Goal: Task Accomplishment & Management: Use online tool/utility

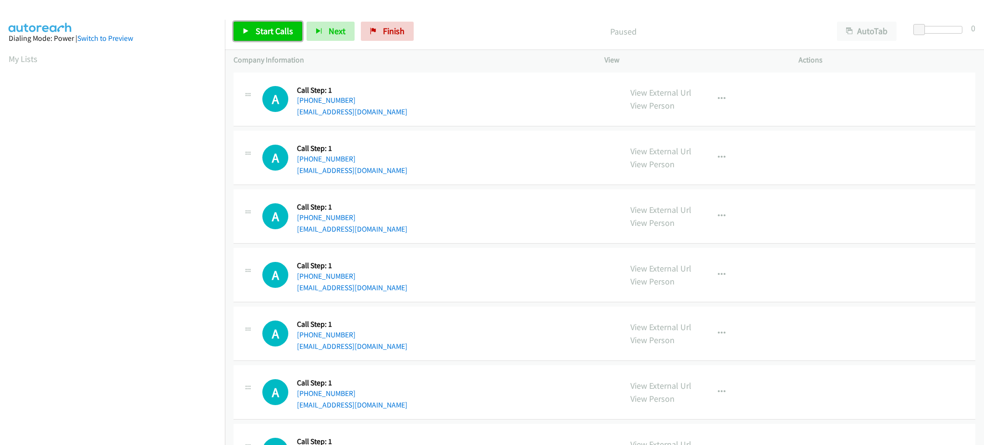
click at [270, 27] on span "Start Calls" at bounding box center [274, 30] width 37 height 11
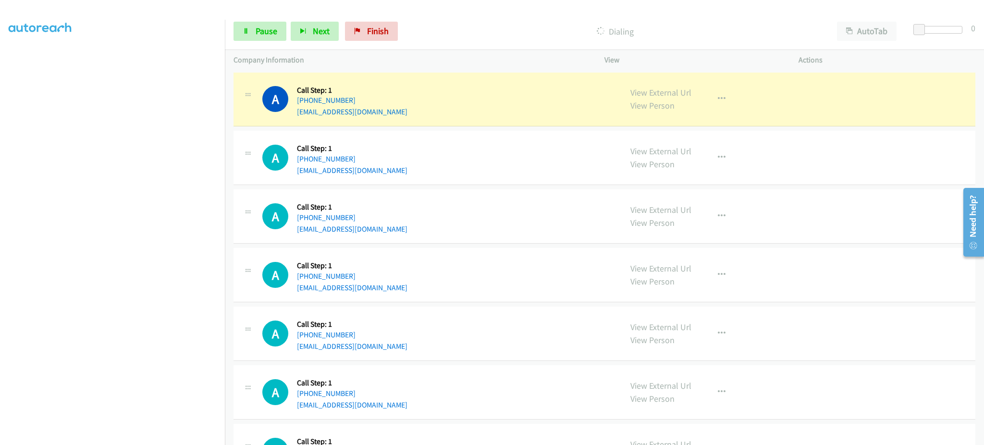
scroll to position [96, 0]
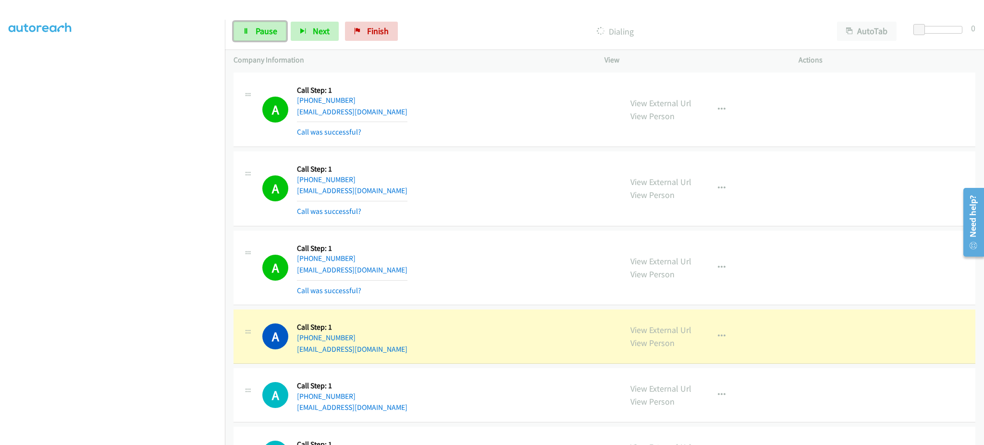
drag, startPoint x: 264, startPoint y: 32, endPoint x: 257, endPoint y: 42, distance: 12.7
click at [264, 32] on span "Pause" at bounding box center [267, 30] width 22 height 11
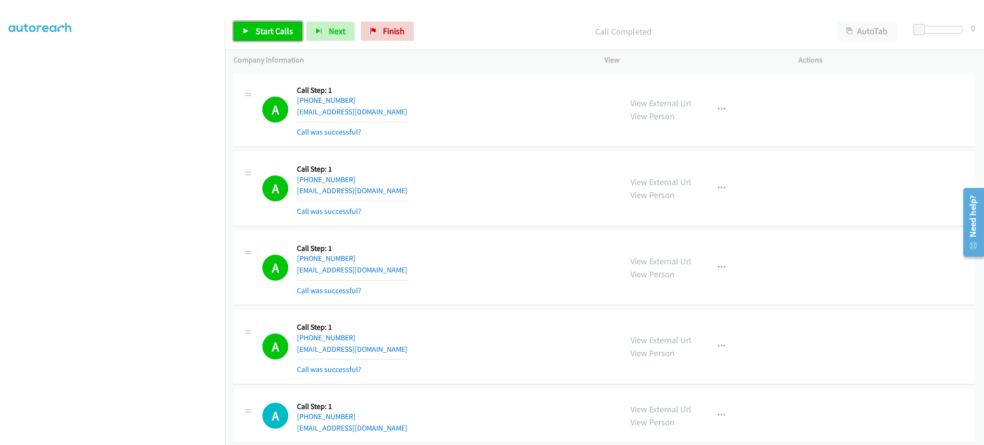
click at [260, 32] on span "Start Calls" at bounding box center [274, 30] width 37 height 11
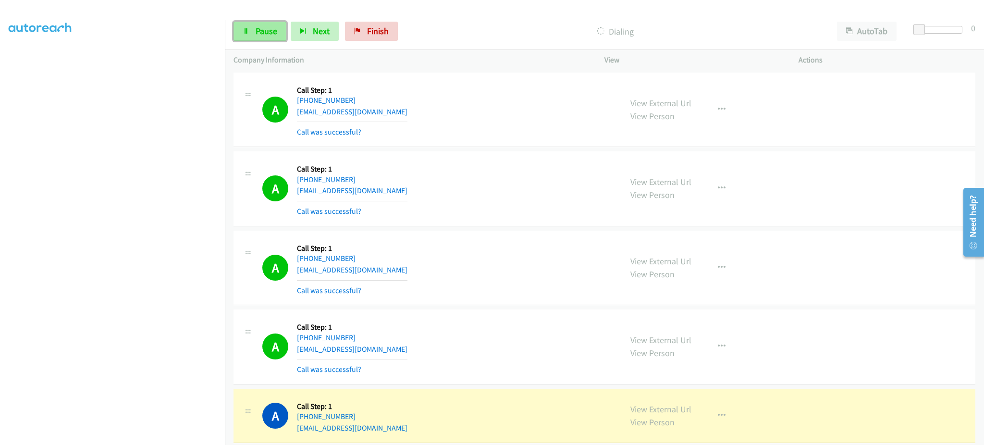
click at [277, 29] on link "Pause" at bounding box center [259, 31] width 53 height 19
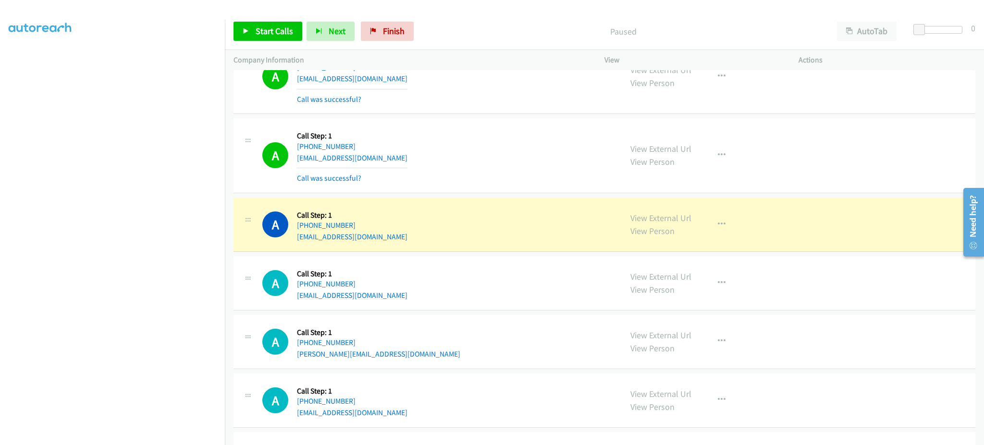
scroll to position [192, 0]
drag, startPoint x: 391, startPoint y: 225, endPoint x: 304, endPoint y: 228, distance: 86.5
click at [304, 228] on div "A Callback Scheduled Call Step: 1 [GEOGRAPHIC_DATA]/[GEOGRAPHIC_DATA] [PHONE_NU…" at bounding box center [437, 223] width 351 height 37
copy link "[PHONE_NUMBER]"
click at [719, 229] on button "button" at bounding box center [722, 223] width 26 height 19
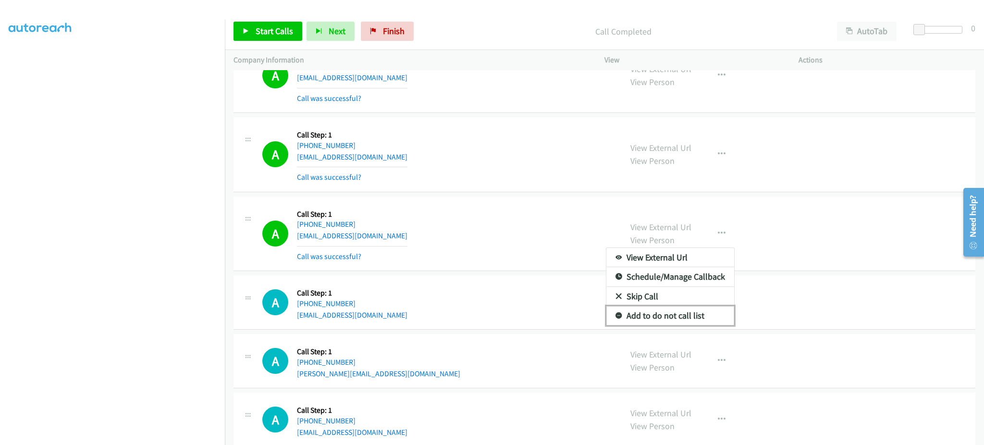
click at [711, 309] on link "Add to do not call list" at bounding box center [670, 315] width 128 height 19
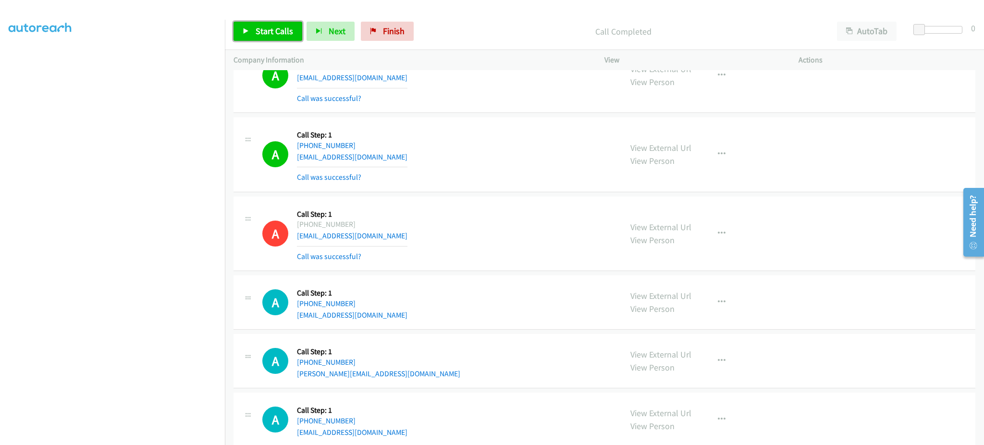
click at [258, 39] on link "Start Calls" at bounding box center [267, 31] width 69 height 19
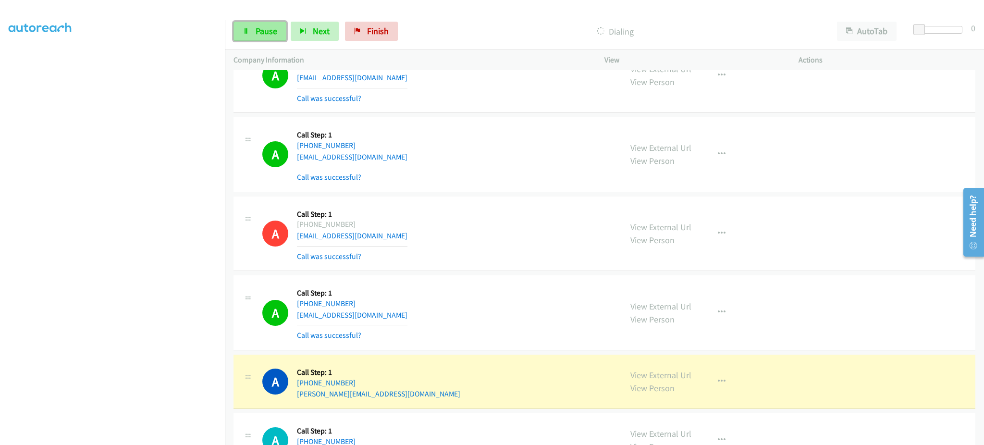
click at [266, 34] on span "Pause" at bounding box center [267, 30] width 22 height 11
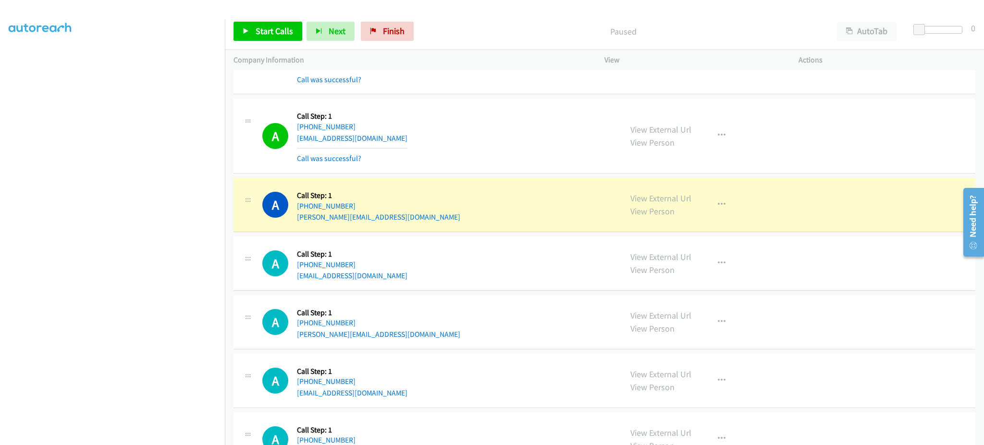
scroll to position [384, 0]
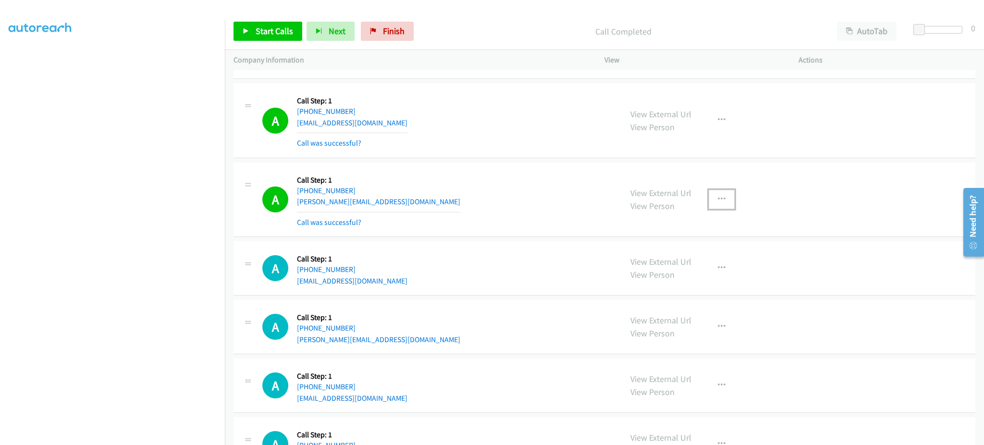
click at [724, 199] on button "button" at bounding box center [722, 199] width 26 height 19
click at [686, 279] on link "Add to do not call list" at bounding box center [670, 281] width 128 height 19
drag, startPoint x: 260, startPoint y: 29, endPoint x: 273, endPoint y: 22, distance: 15.0
click at [260, 29] on span "Start Calls" at bounding box center [274, 30] width 37 height 11
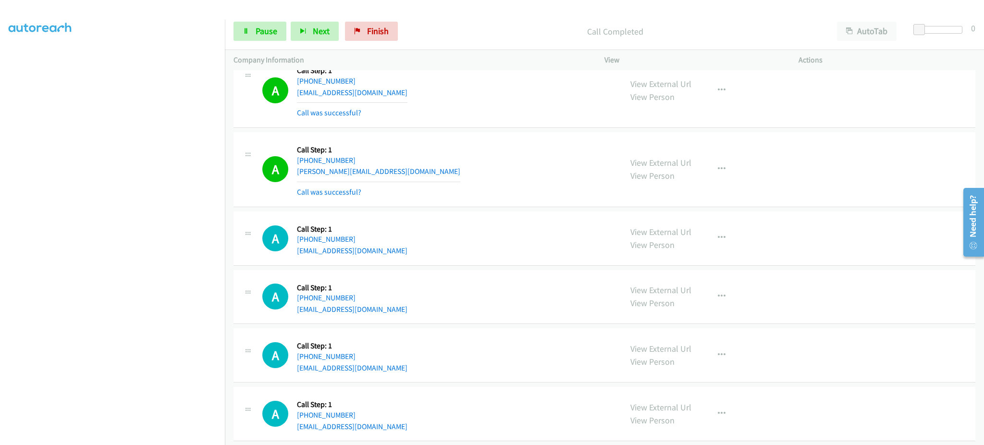
scroll to position [577, 0]
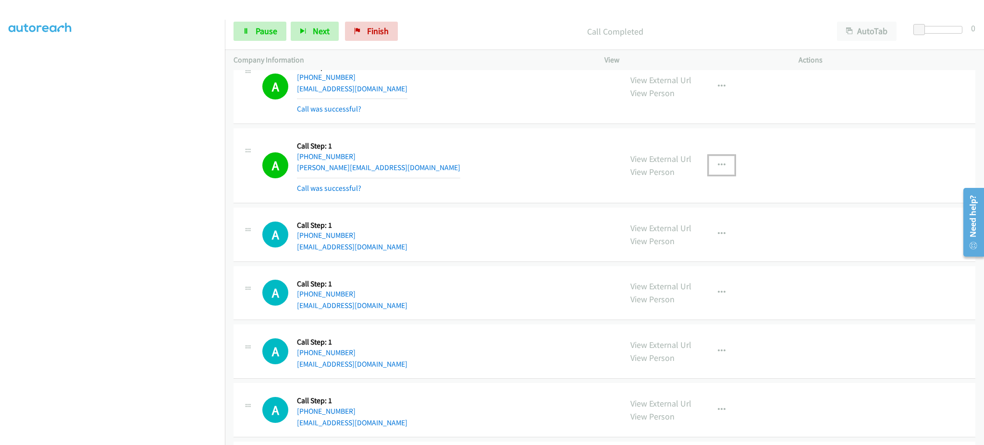
click at [709, 166] on button "button" at bounding box center [722, 165] width 26 height 19
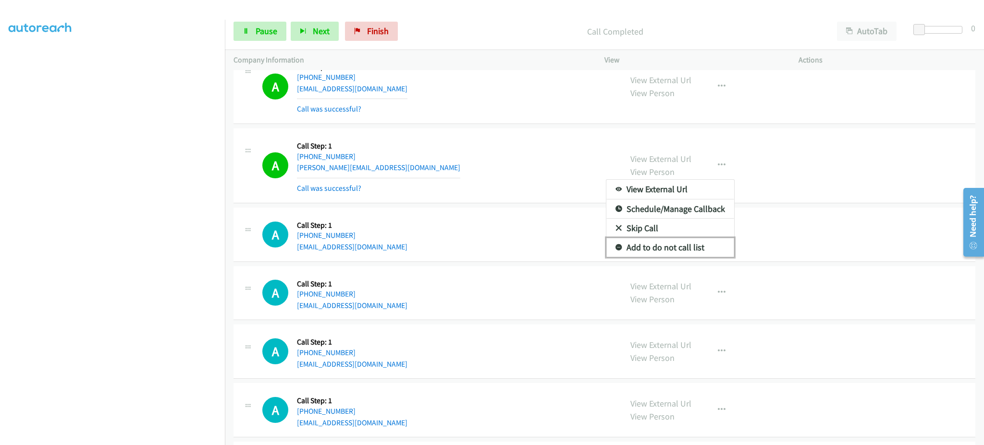
click at [697, 244] on link "Add to do not call list" at bounding box center [670, 247] width 128 height 19
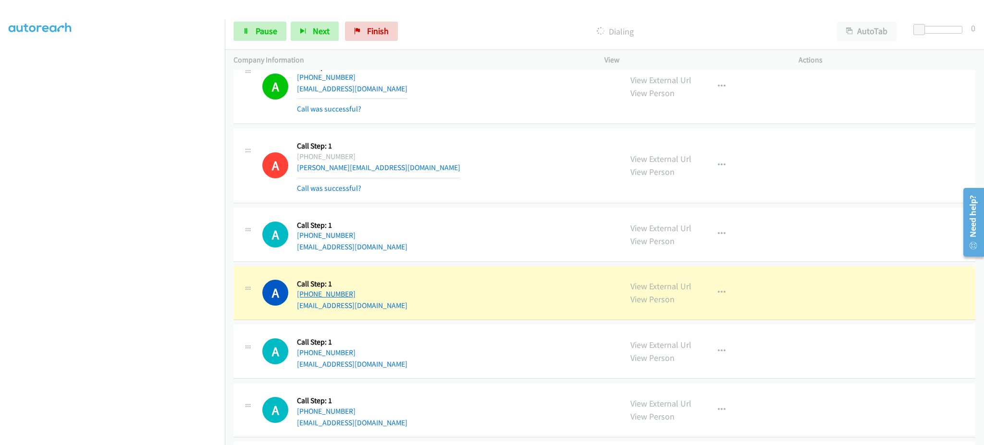
drag, startPoint x: 405, startPoint y: 292, endPoint x: 307, endPoint y: 296, distance: 98.6
click at [307, 296] on div "A Callback Scheduled Call Step: 1 [GEOGRAPHIC_DATA]/[GEOGRAPHIC_DATA] [PHONE_NU…" at bounding box center [437, 293] width 351 height 37
copy link "[PHONE_NUMBER]"
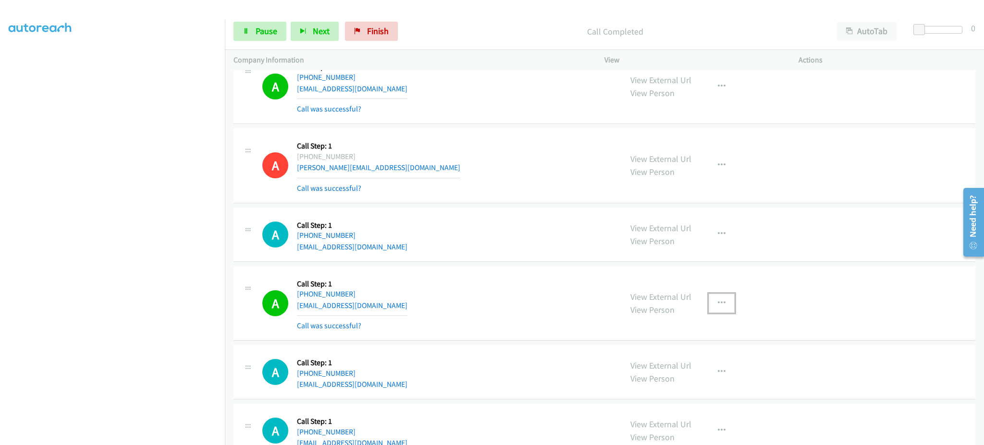
click at [720, 301] on button "button" at bounding box center [722, 303] width 26 height 19
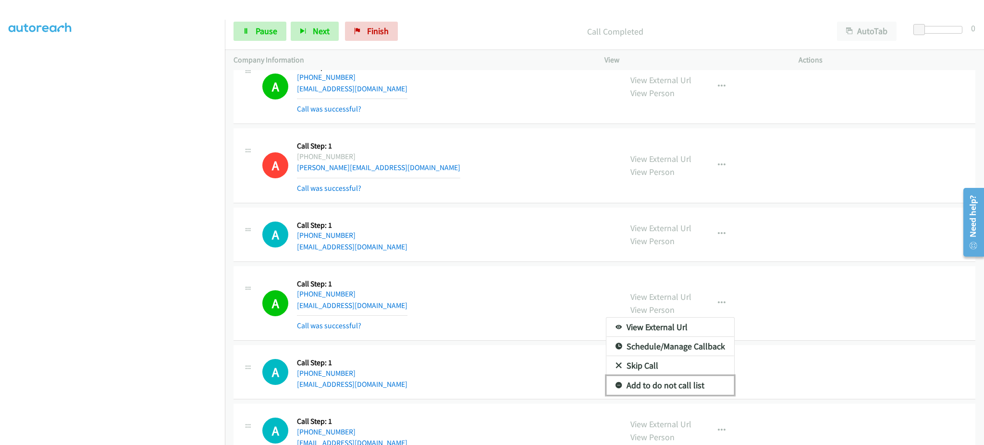
drag, startPoint x: 670, startPoint y: 386, endPoint x: 620, endPoint y: 54, distance: 335.7
click at [669, 386] on link "Add to do not call list" at bounding box center [670, 385] width 128 height 19
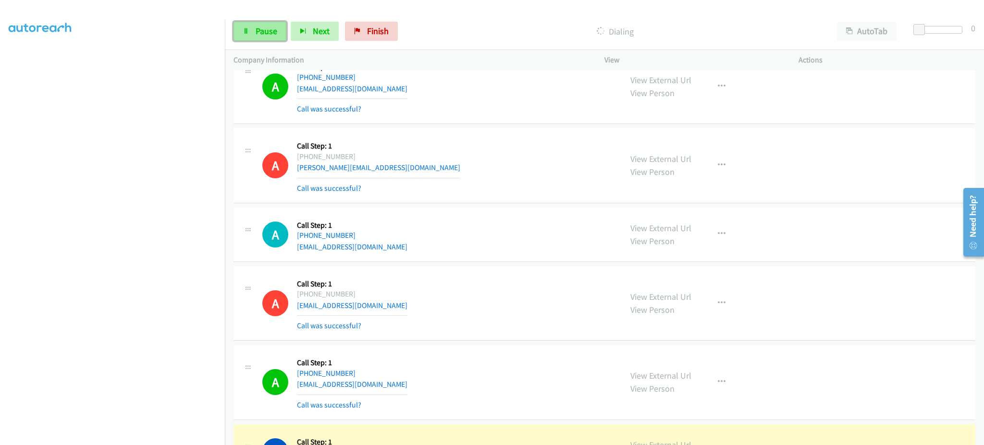
click at [263, 36] on span "Pause" at bounding box center [267, 30] width 22 height 11
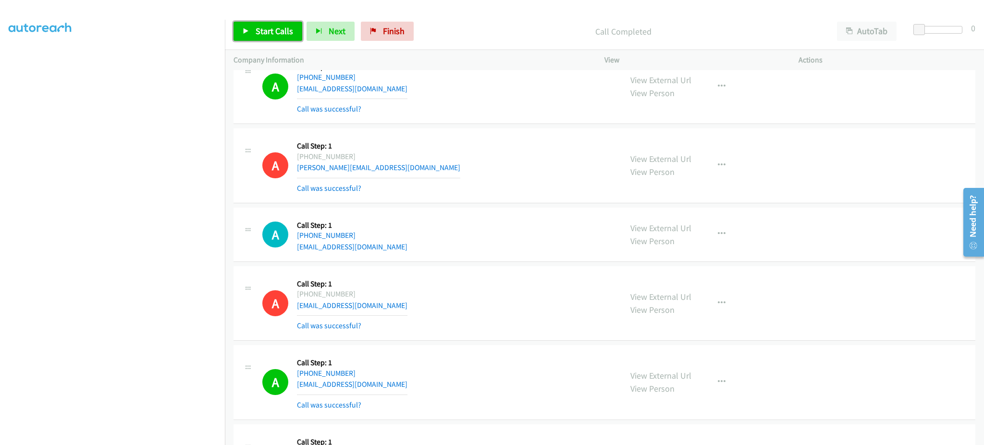
click at [260, 24] on link "Start Calls" at bounding box center [267, 31] width 69 height 19
drag, startPoint x: 266, startPoint y: 28, endPoint x: 306, endPoint y: 7, distance: 44.9
click at [266, 28] on span "Pause" at bounding box center [267, 30] width 22 height 11
click at [274, 34] on span "Start Calls" at bounding box center [274, 30] width 37 height 11
drag, startPoint x: 133, startPoint y: 440, endPoint x: 130, endPoint y: 434, distance: 6.9
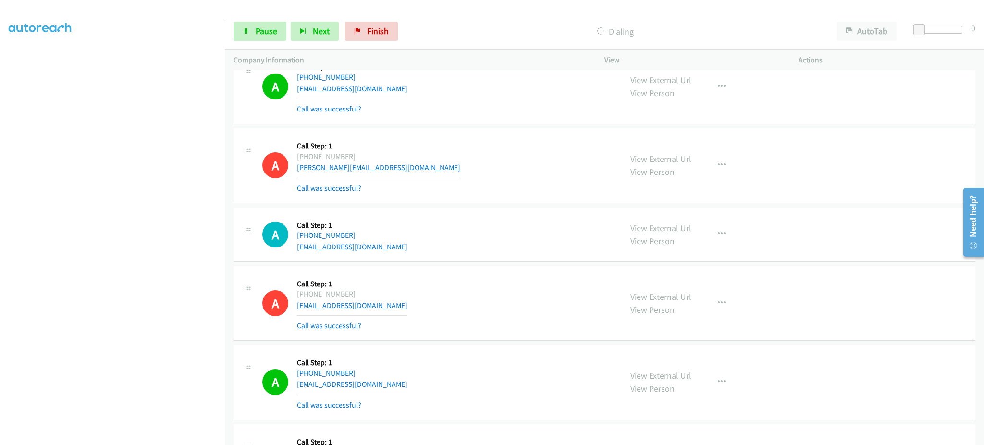
click at [131, 438] on aside "Dialing Mode: Power | Switch to Preview My Lists" at bounding box center [112, 199] width 225 height 532
click at [266, 35] on span "Pause" at bounding box center [267, 30] width 22 height 11
click at [284, 37] on link "Start Calls" at bounding box center [267, 31] width 69 height 19
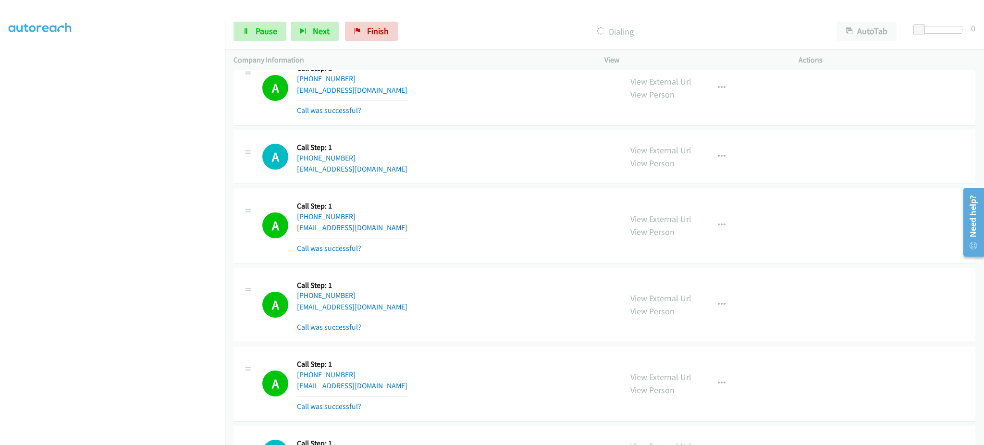
scroll to position [1907, 0]
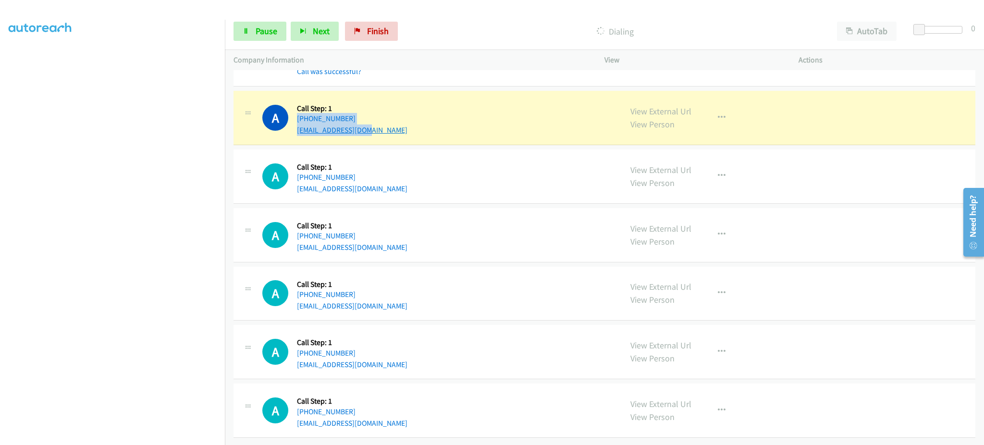
drag, startPoint x: 379, startPoint y: 103, endPoint x: 370, endPoint y: 116, distance: 15.7
click at [370, 116] on div "Callback Scheduled Call Step: 1 America/New_York [PHONE_NUMBER] [EMAIL_ADDRESS]…" at bounding box center [352, 117] width 111 height 37
drag, startPoint x: 477, startPoint y: 206, endPoint x: 393, endPoint y: 115, distance: 123.1
click at [476, 208] on div "A Callback Scheduled Call Step: 1 America/New_York [PHONE_NUMBER] [EMAIL_ADDRES…" at bounding box center [604, 235] width 742 height 54
drag, startPoint x: 384, startPoint y: 102, endPoint x: 372, endPoint y: 151, distance: 50.6
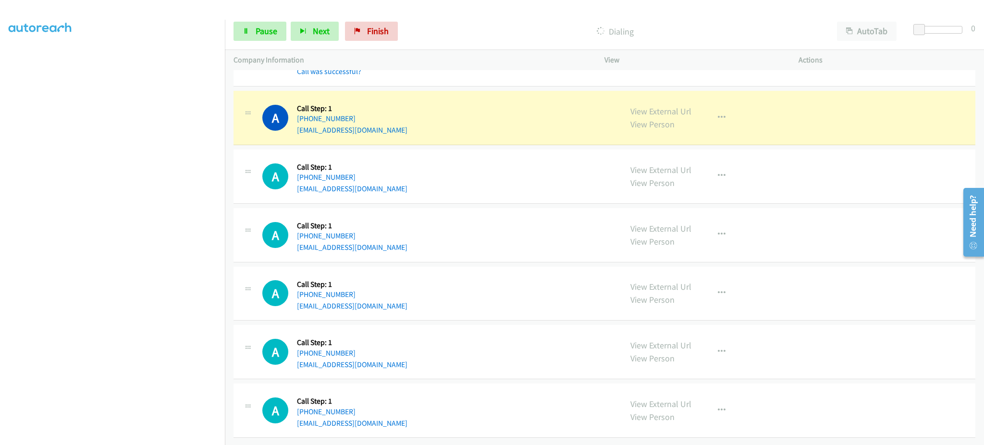
click at [453, 178] on div "A Callback Scheduled Call Step: 1 America/New_York [PHONE_NUMBER] [EMAIL_ADDRES…" at bounding box center [437, 176] width 351 height 37
drag, startPoint x: 393, startPoint y: 113, endPoint x: 305, endPoint y: 112, distance: 88.4
click at [305, 113] on div "[PHONE_NUMBER]" at bounding box center [352, 119] width 111 height 12
copy link "[PHONE_NUMBER]"
click at [723, 108] on button "button" at bounding box center [722, 117] width 26 height 19
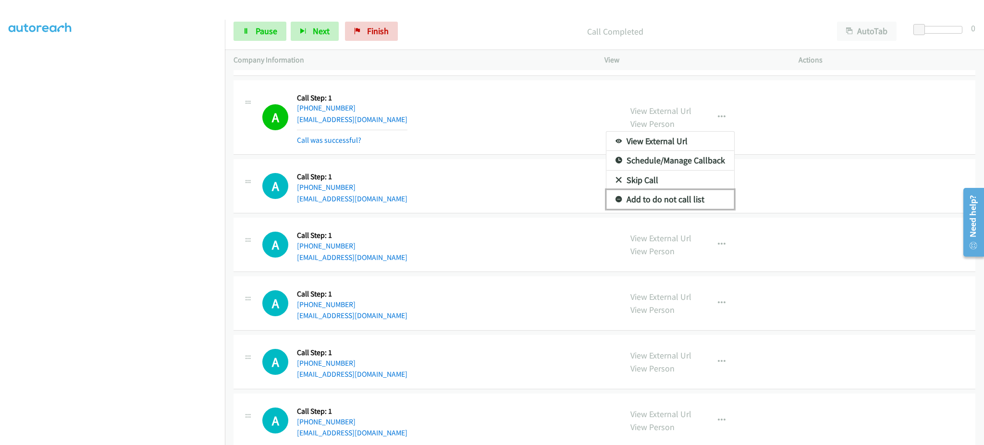
click at [677, 204] on link "Add to do not call list" at bounding box center [670, 199] width 128 height 19
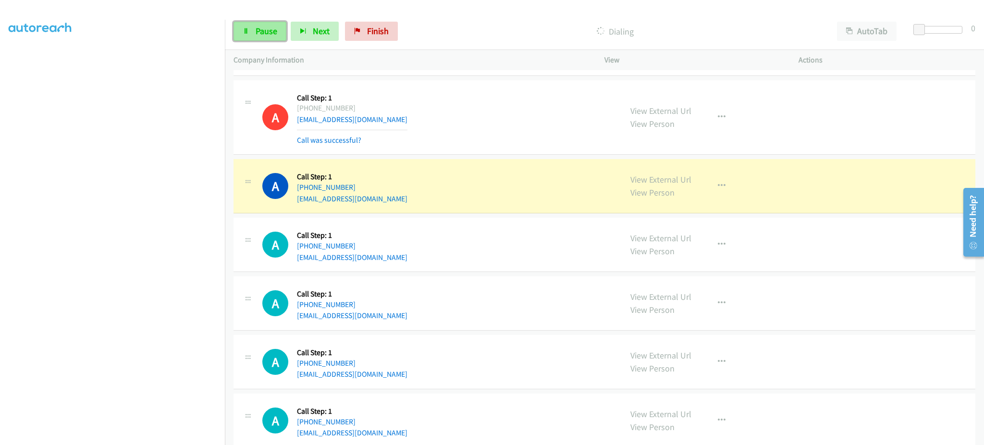
click at [268, 37] on link "Pause" at bounding box center [259, 31] width 53 height 19
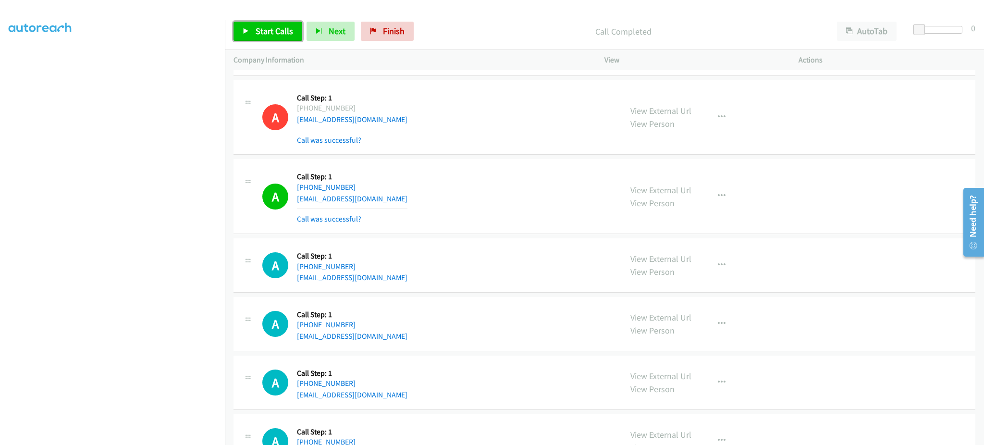
click at [271, 38] on link "Start Calls" at bounding box center [267, 31] width 69 height 19
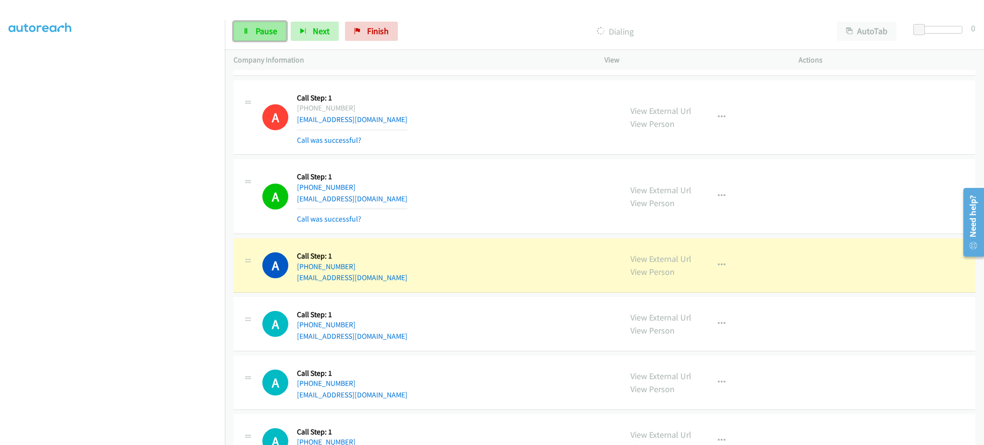
click at [281, 28] on link "Pause" at bounding box center [259, 31] width 53 height 19
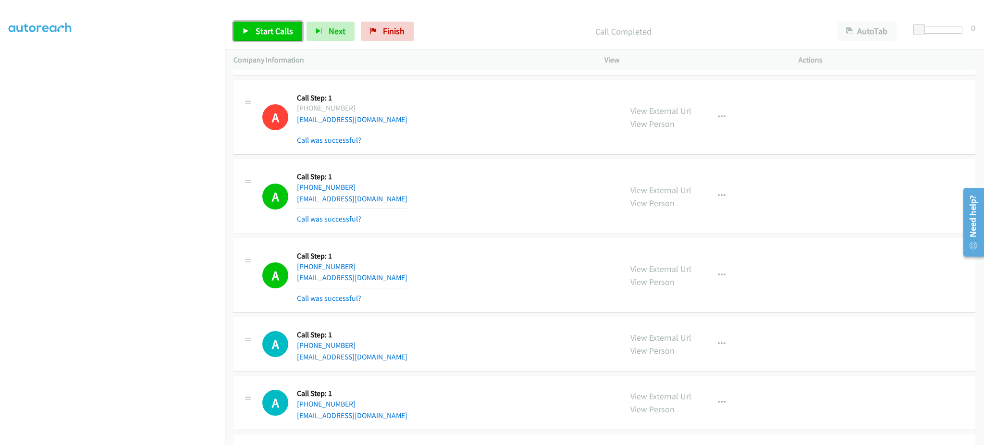
drag, startPoint x: 273, startPoint y: 29, endPoint x: 282, endPoint y: 27, distance: 9.8
click at [273, 29] on span "Start Calls" at bounding box center [274, 30] width 37 height 11
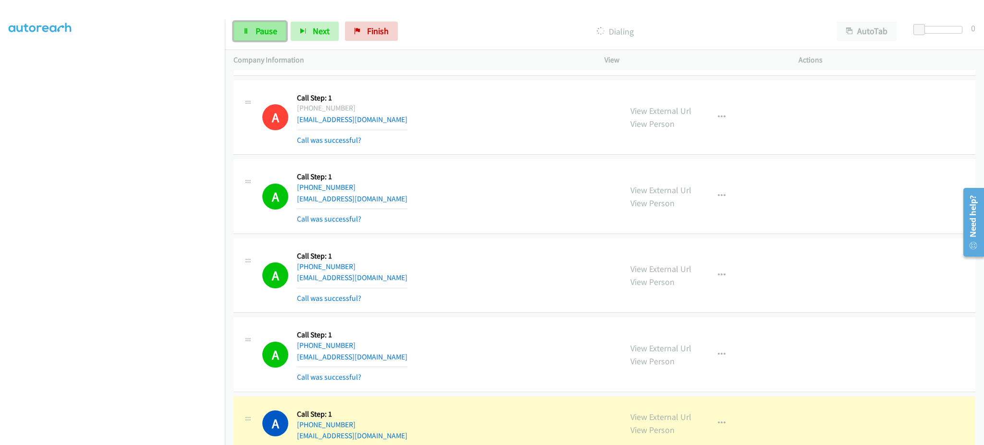
click at [248, 33] on icon at bounding box center [246, 31] width 7 height 7
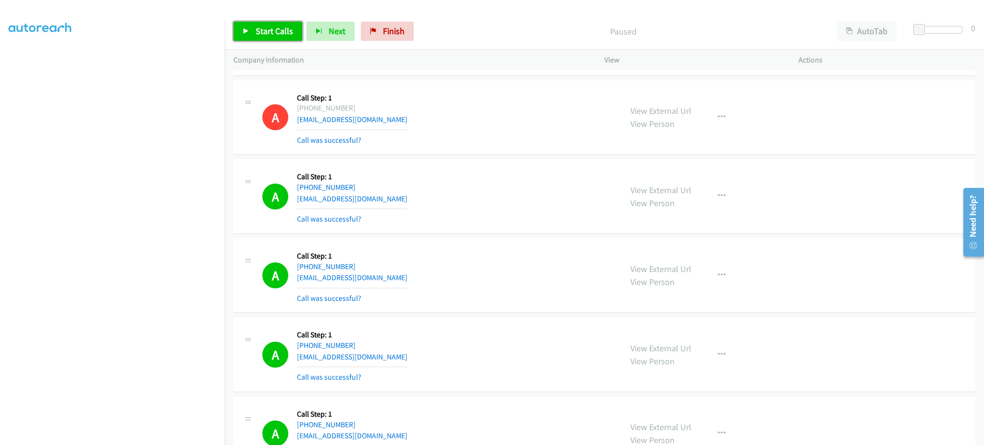
click at [270, 30] on span "Start Calls" at bounding box center [274, 30] width 37 height 11
click at [273, 35] on span "Pause" at bounding box center [267, 30] width 22 height 11
click at [270, 28] on span "Start Calls" at bounding box center [274, 30] width 37 height 11
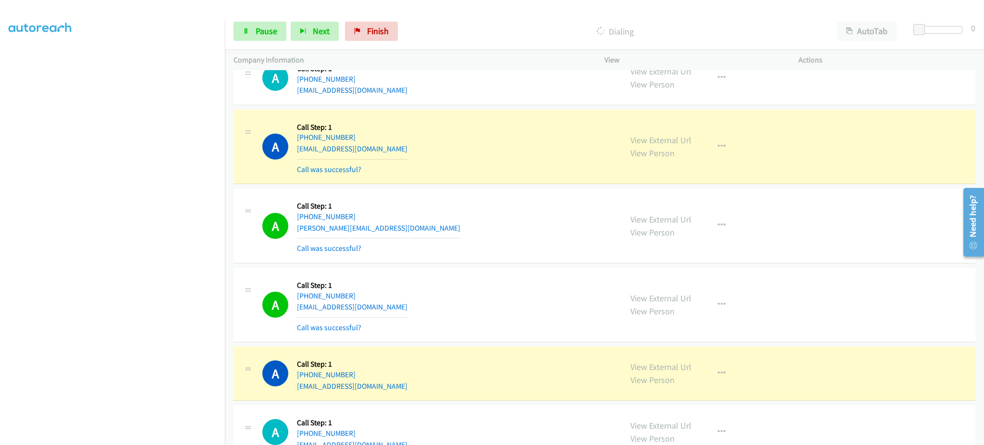
scroll to position [2868, 0]
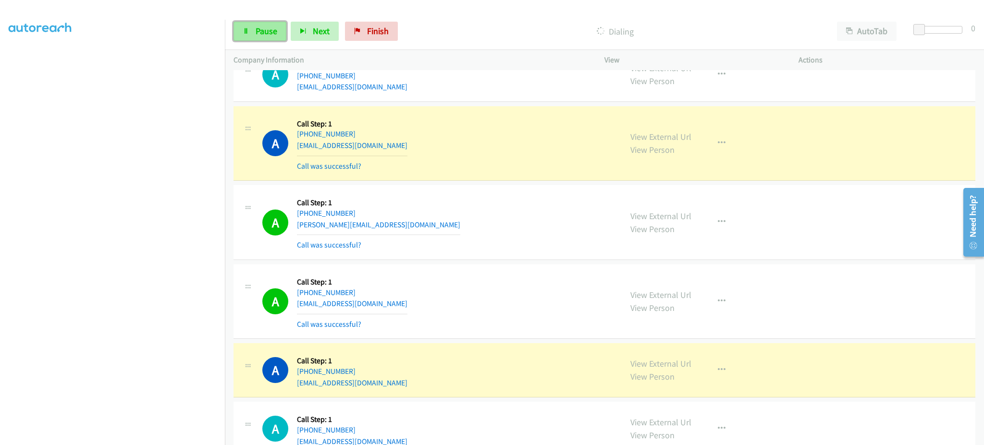
click at [269, 26] on span "Pause" at bounding box center [267, 30] width 22 height 11
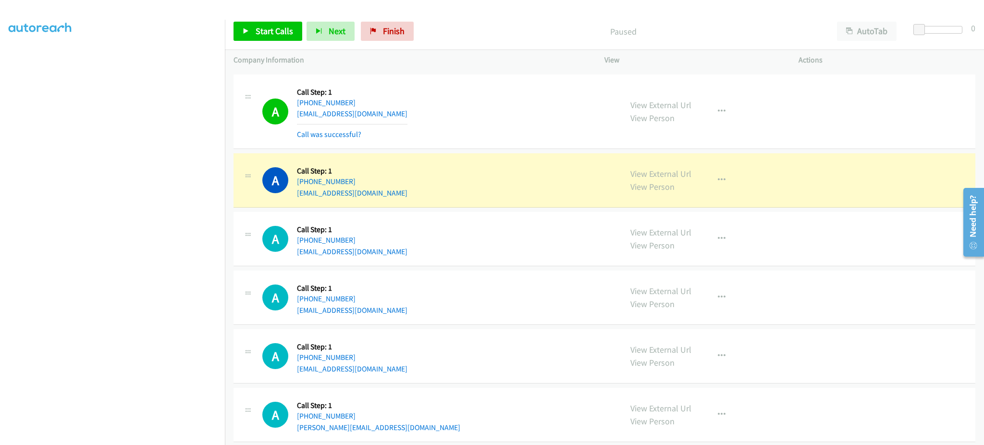
scroll to position [3060, 0]
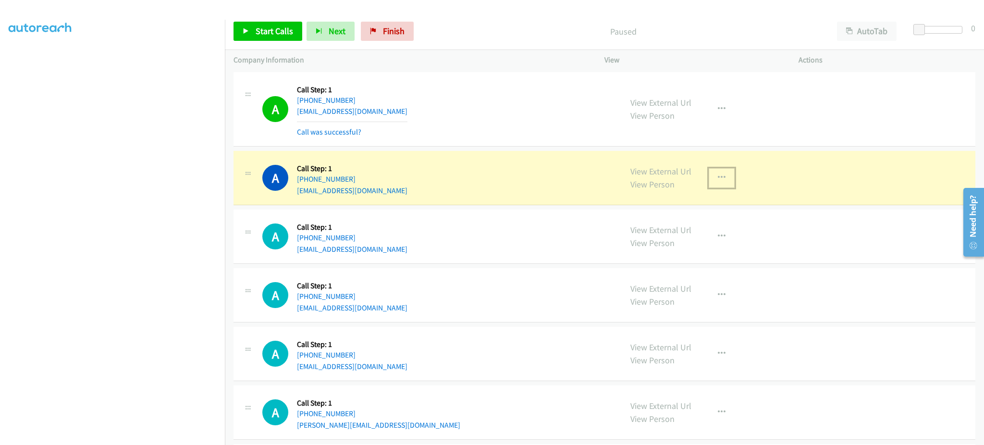
click at [721, 182] on button "button" at bounding box center [722, 177] width 26 height 19
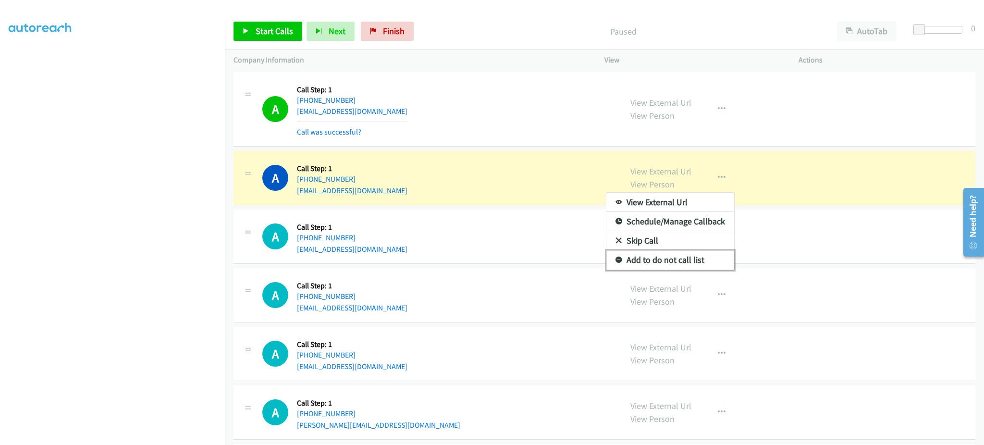
click at [695, 262] on link "Add to do not call list" at bounding box center [670, 259] width 128 height 19
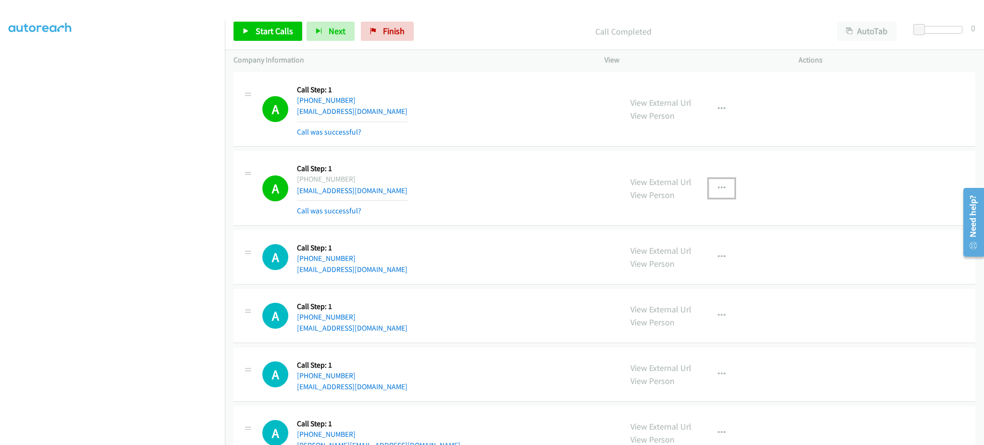
click at [718, 188] on icon "button" at bounding box center [722, 188] width 8 height 8
drag, startPoint x: 710, startPoint y: 265, endPoint x: 676, endPoint y: 325, distance: 69.3
click at [710, 265] on link "Add to do not call list" at bounding box center [670, 270] width 128 height 19
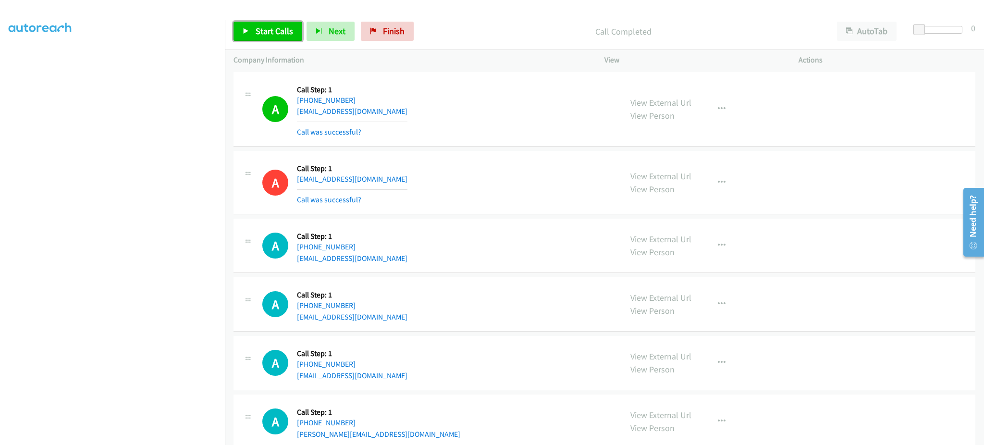
click at [270, 37] on link "Start Calls" at bounding box center [267, 31] width 69 height 19
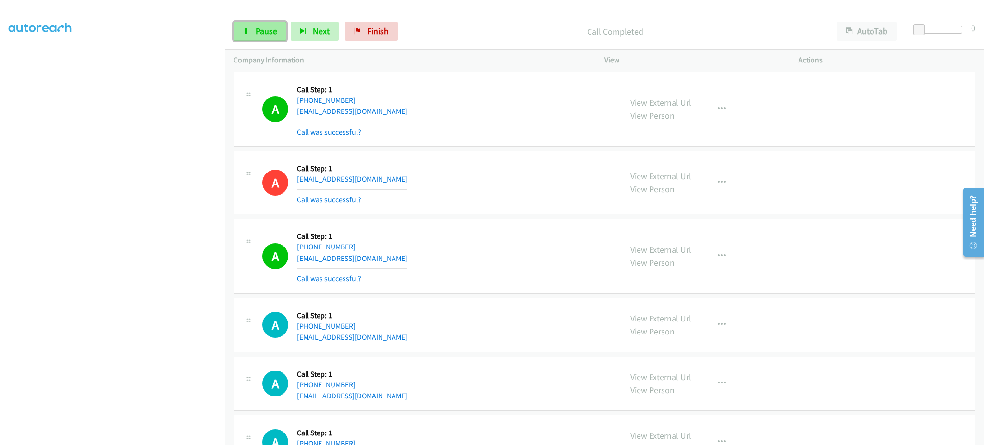
click at [251, 31] on link "Pause" at bounding box center [259, 31] width 53 height 19
click at [259, 40] on link "Start Calls" at bounding box center [267, 31] width 69 height 19
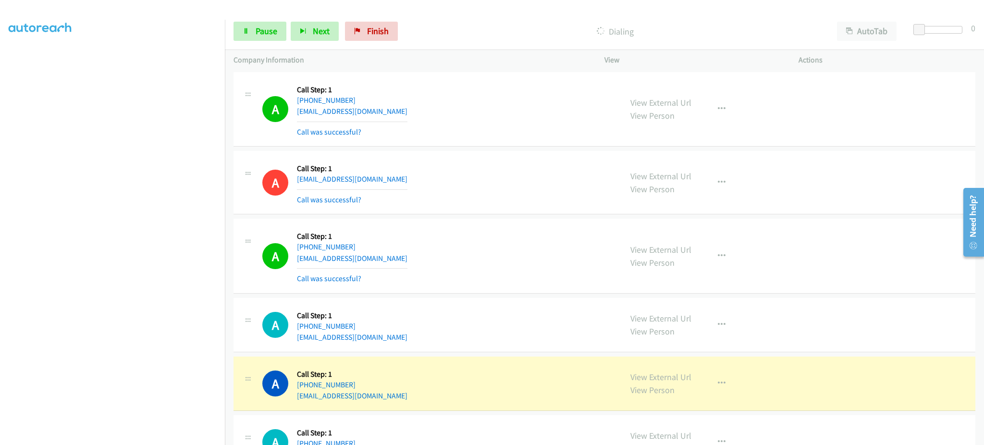
scroll to position [3162, 0]
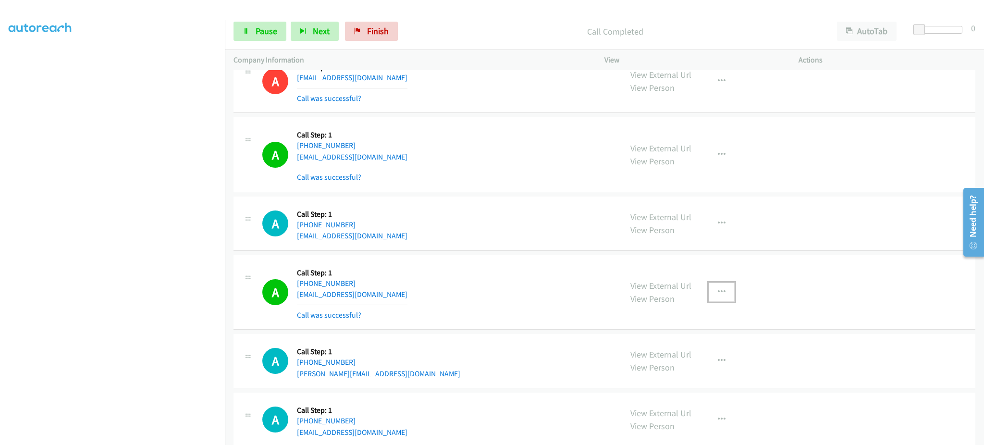
click at [721, 290] on button "button" at bounding box center [722, 291] width 26 height 19
click at [701, 369] on link "Add to do not call list" at bounding box center [670, 374] width 128 height 19
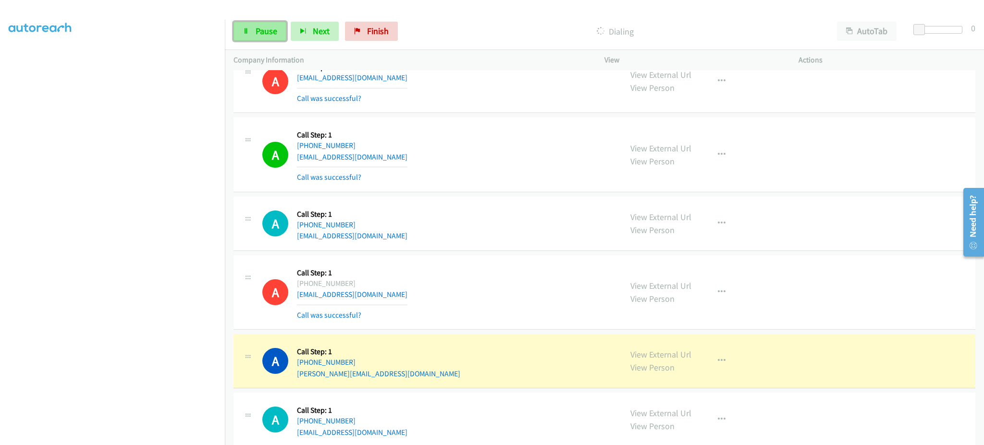
click at [247, 31] on icon at bounding box center [246, 31] width 7 height 7
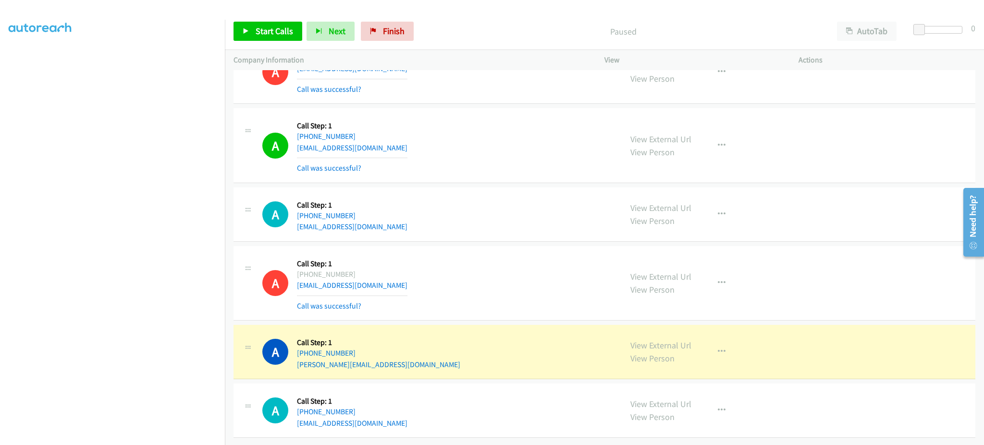
scroll to position [3182, 0]
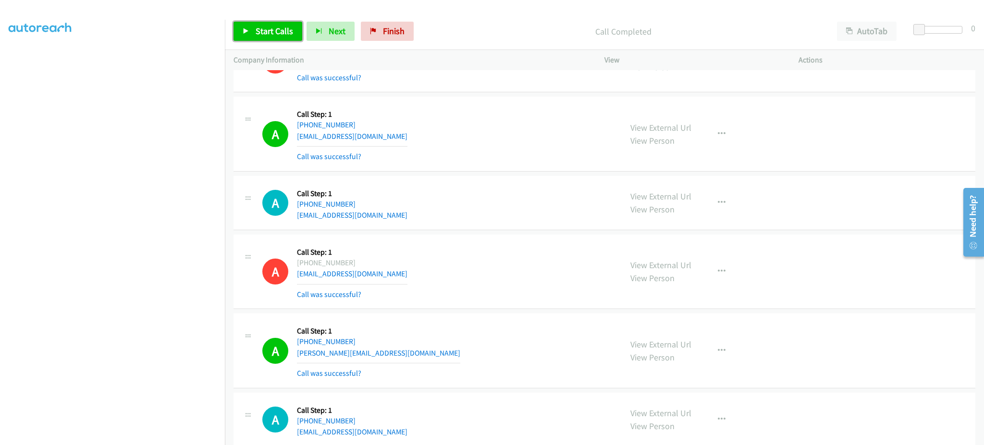
click at [271, 26] on span "Start Calls" at bounding box center [274, 30] width 37 height 11
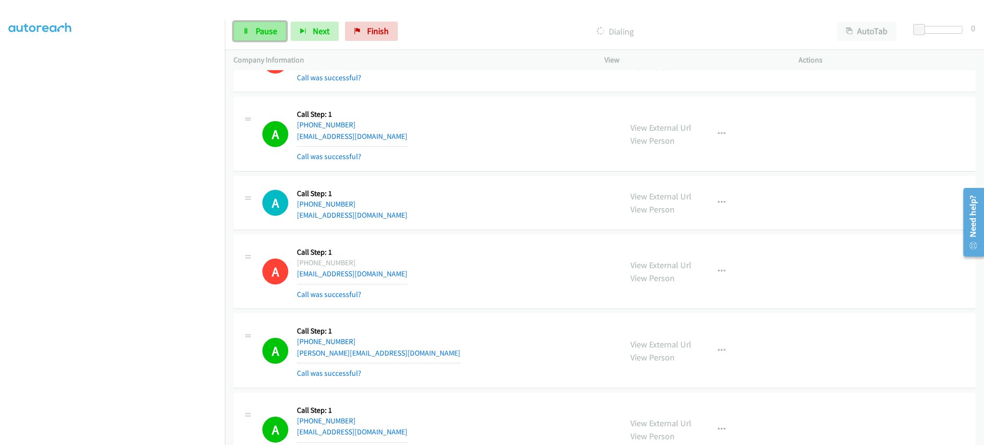
click at [279, 27] on link "Pause" at bounding box center [259, 31] width 53 height 19
click at [281, 31] on span "Start Calls" at bounding box center [274, 30] width 37 height 11
click at [275, 36] on link "Pause" at bounding box center [259, 31] width 53 height 19
click at [274, 41] on link "Start Calls" at bounding box center [267, 31] width 69 height 19
click at [259, 34] on span "Pause" at bounding box center [267, 30] width 22 height 11
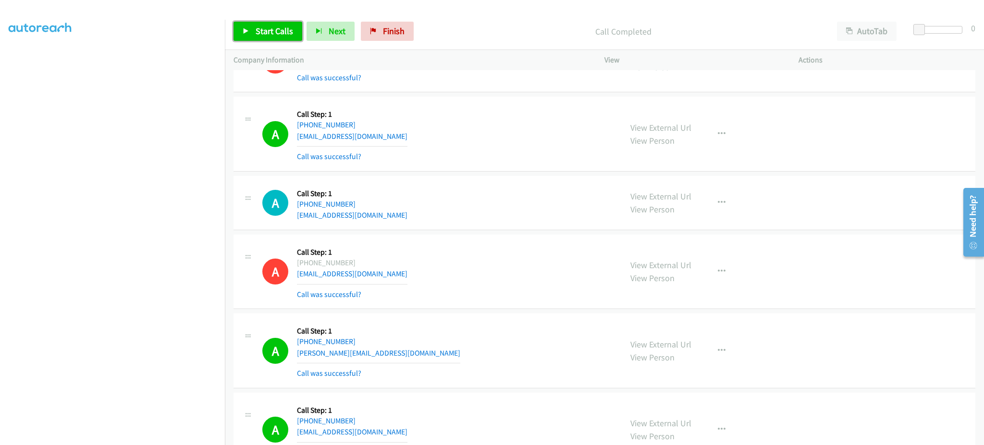
click at [273, 35] on span "Start Calls" at bounding box center [274, 30] width 37 height 11
click at [265, 31] on span "Pause" at bounding box center [267, 30] width 22 height 11
click at [271, 33] on span "Start Calls" at bounding box center [274, 30] width 37 height 11
click at [271, 40] on link "Pause" at bounding box center [259, 31] width 53 height 19
click at [266, 23] on link "Start Calls" at bounding box center [267, 31] width 69 height 19
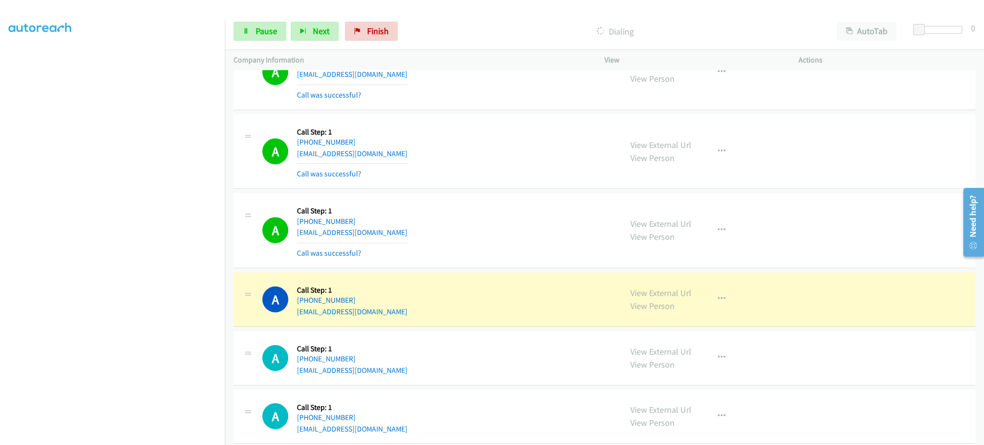
scroll to position [4143, 0]
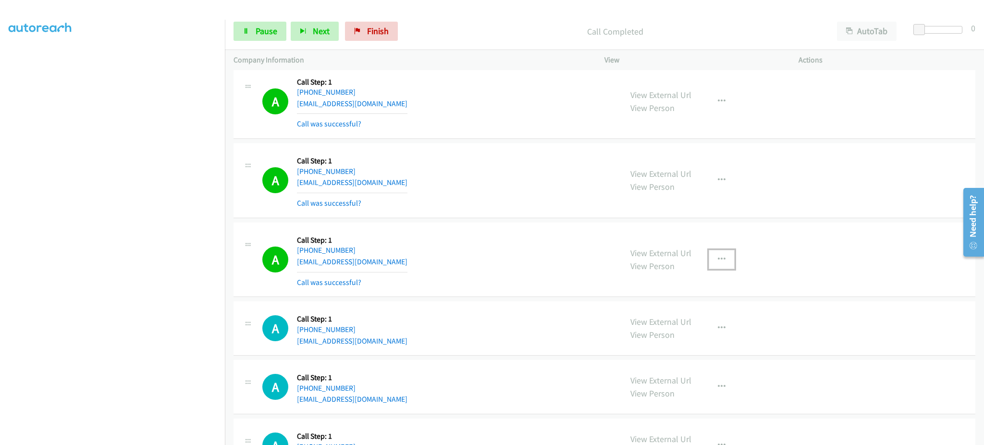
click at [712, 258] on button "button" at bounding box center [722, 259] width 26 height 19
click at [688, 338] on link "Add to do not call list" at bounding box center [670, 341] width 128 height 19
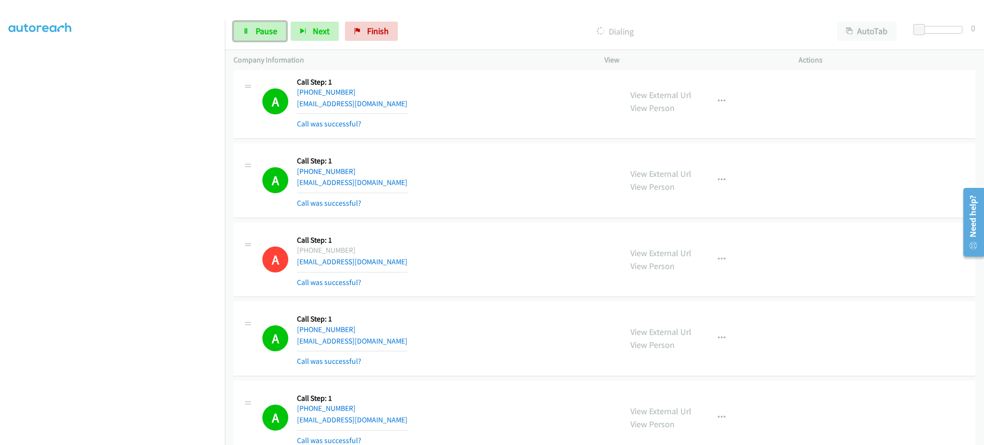
drag, startPoint x: 256, startPoint y: 29, endPoint x: 337, endPoint y: 2, distance: 85.5
click at [257, 29] on span "Pause" at bounding box center [267, 30] width 22 height 11
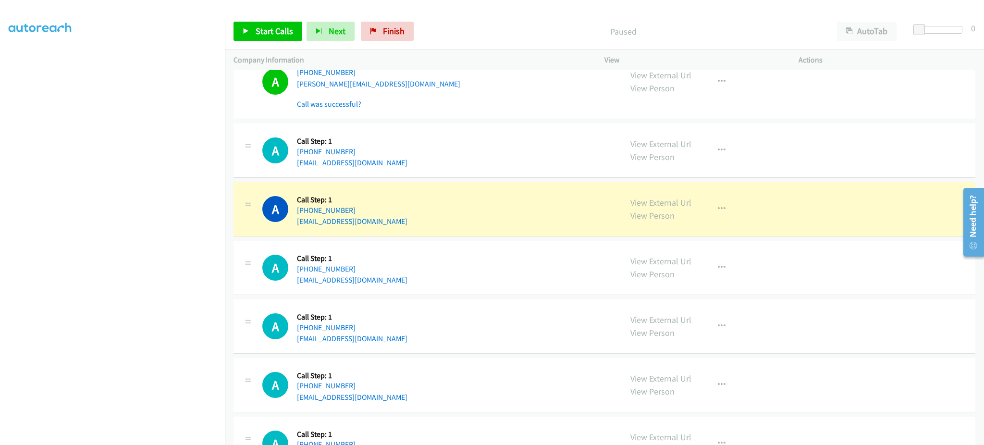
scroll to position [4720, 0]
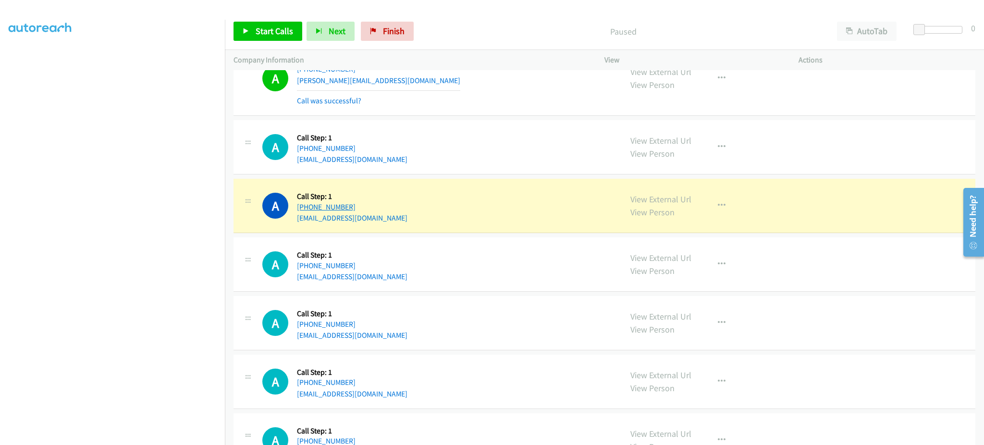
drag, startPoint x: 391, startPoint y: 212, endPoint x: 315, endPoint y: 213, distance: 75.4
click at [307, 213] on div "A Callback Scheduled Call Step: 1 [GEOGRAPHIC_DATA]/[GEOGRAPHIC_DATA] [PHONE_NU…" at bounding box center [437, 205] width 351 height 37
copy link "[PHONE_NUMBER]"
click at [718, 208] on icon "button" at bounding box center [722, 206] width 8 height 8
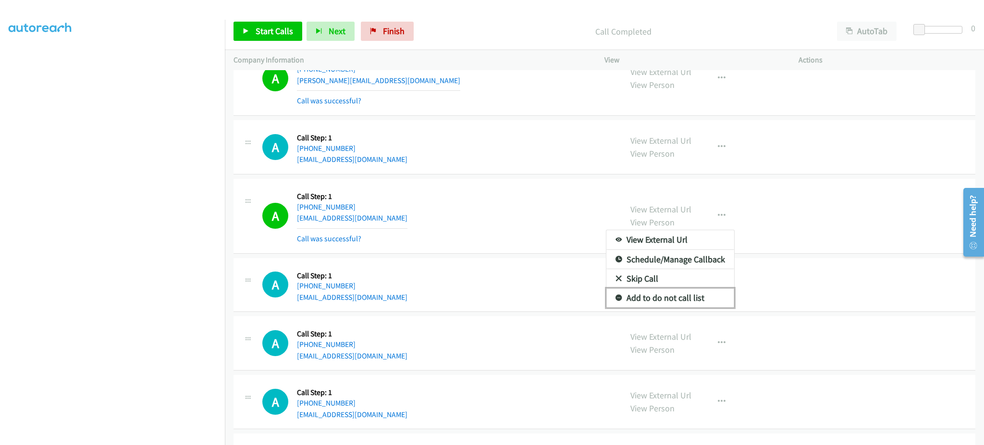
click at [704, 298] on link "Add to do not call list" at bounding box center [670, 297] width 128 height 19
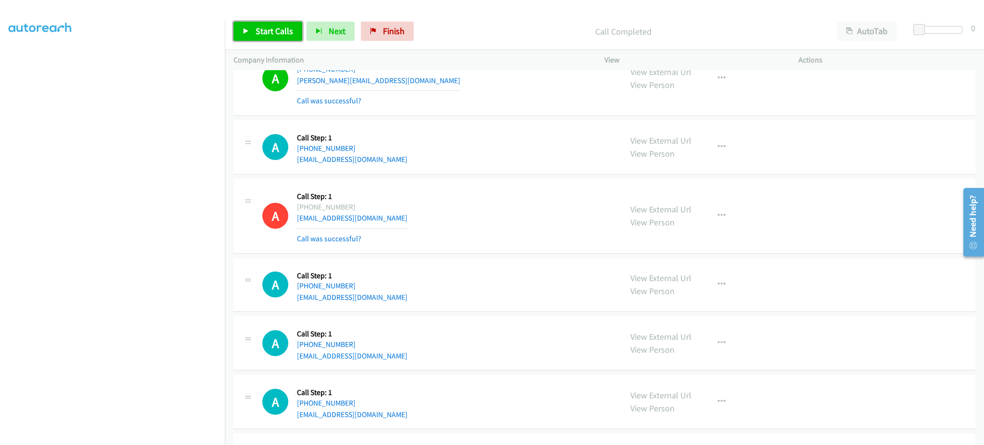
click at [273, 30] on span "Start Calls" at bounding box center [274, 30] width 37 height 11
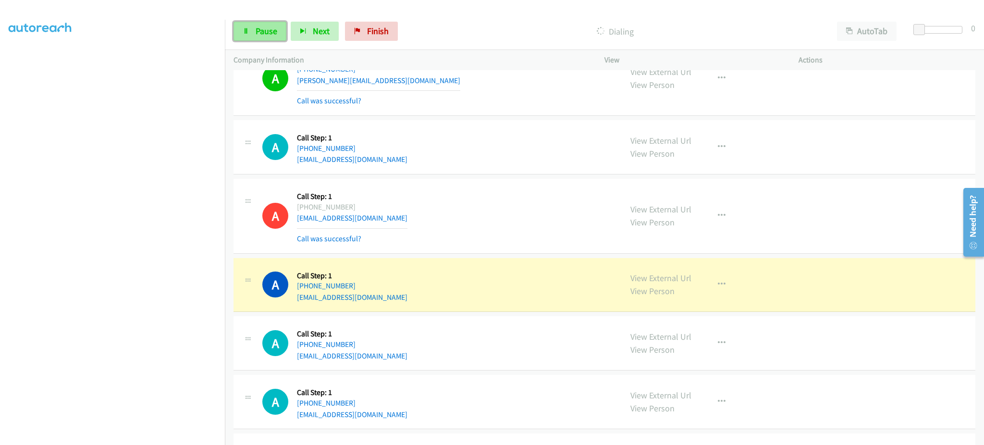
click at [277, 32] on link "Pause" at bounding box center [259, 31] width 53 height 19
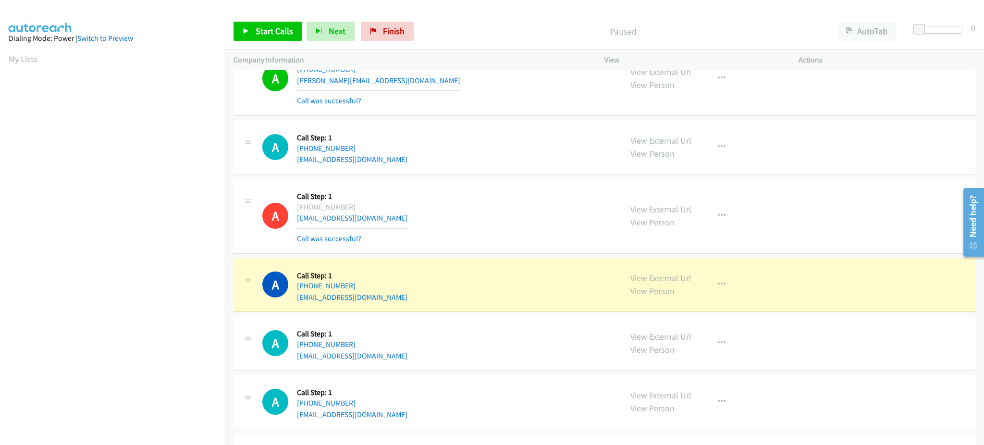
scroll to position [96, 2]
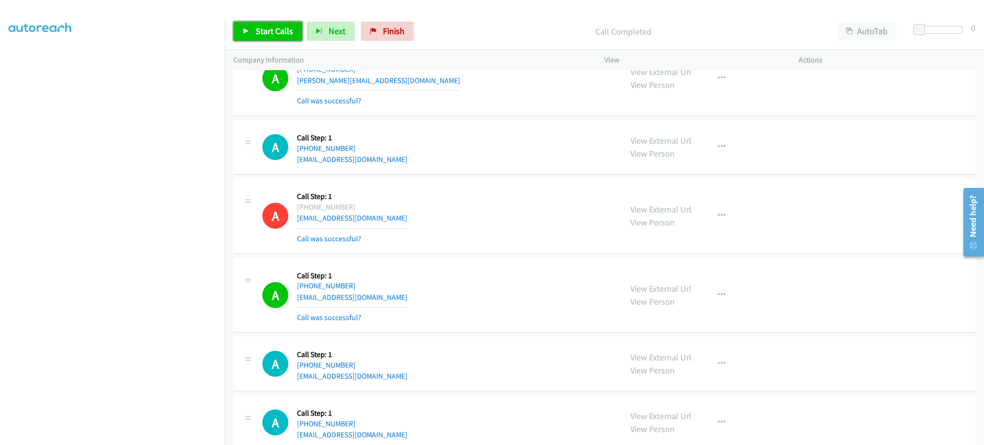
drag, startPoint x: 282, startPoint y: 28, endPoint x: 403, endPoint y: 5, distance: 122.9
click at [282, 28] on span "Start Calls" at bounding box center [274, 30] width 37 height 11
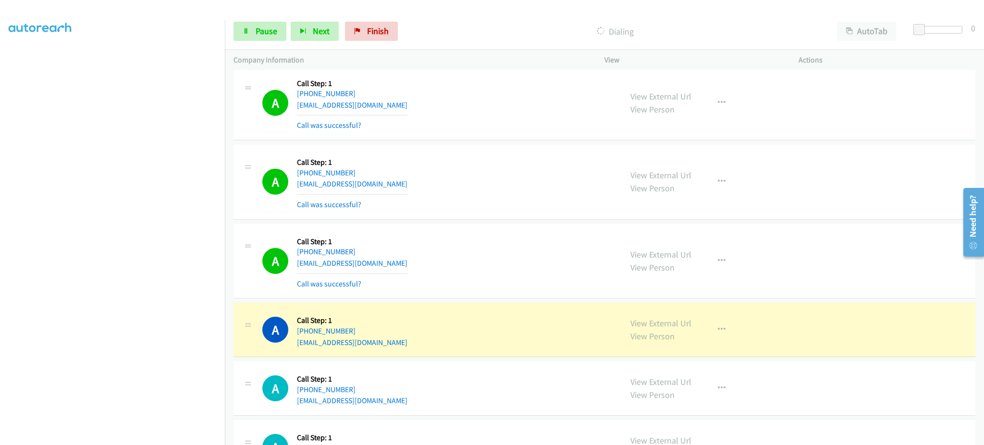
scroll to position [5020, 0]
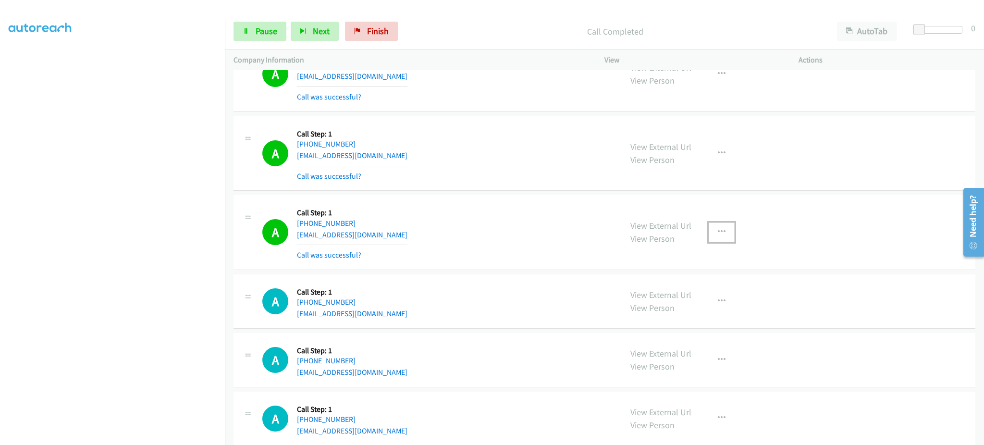
click at [709, 233] on button "button" at bounding box center [722, 231] width 26 height 19
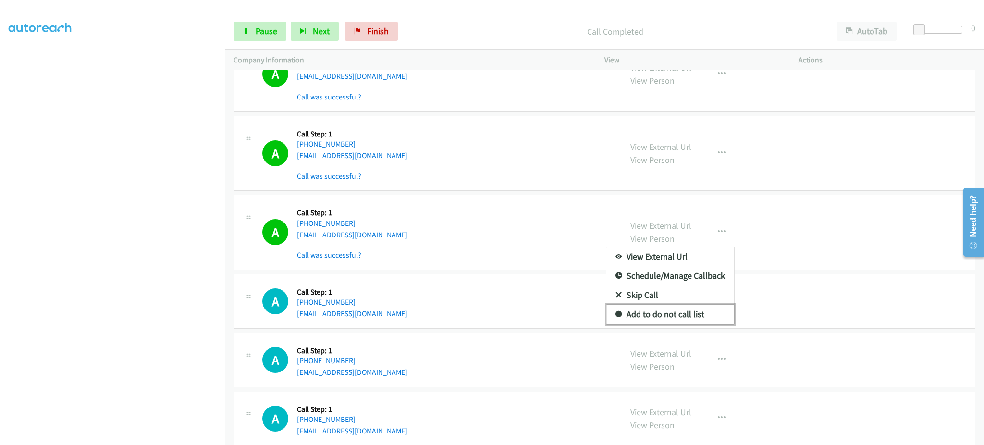
click at [686, 323] on link "Add to do not call list" at bounding box center [670, 314] width 128 height 19
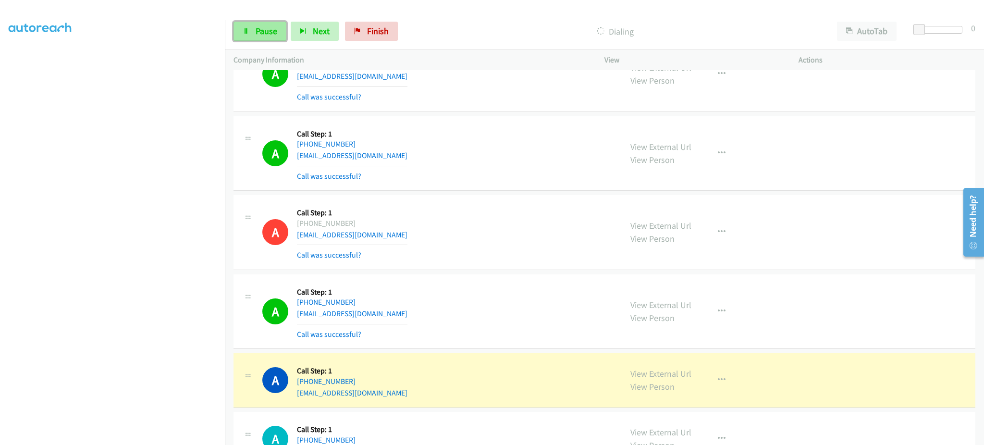
click at [260, 23] on link "Pause" at bounding box center [259, 31] width 53 height 19
